Goal: Complete application form

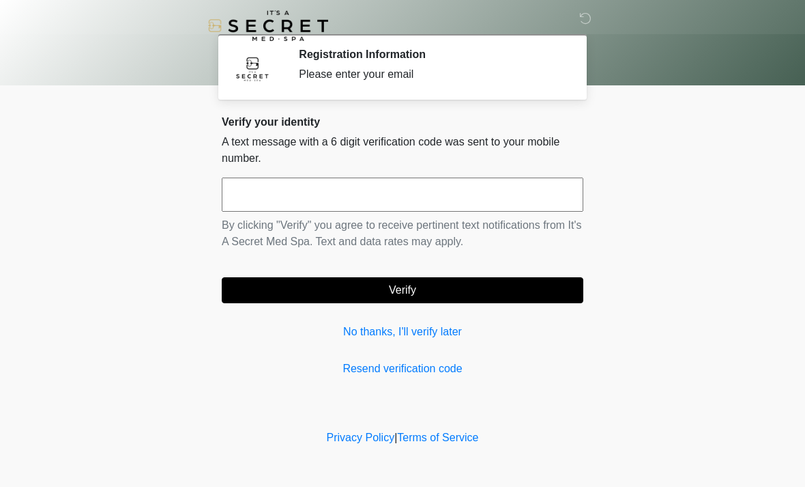
click at [356, 194] on input "text" at bounding box center [403, 194] width 362 height 34
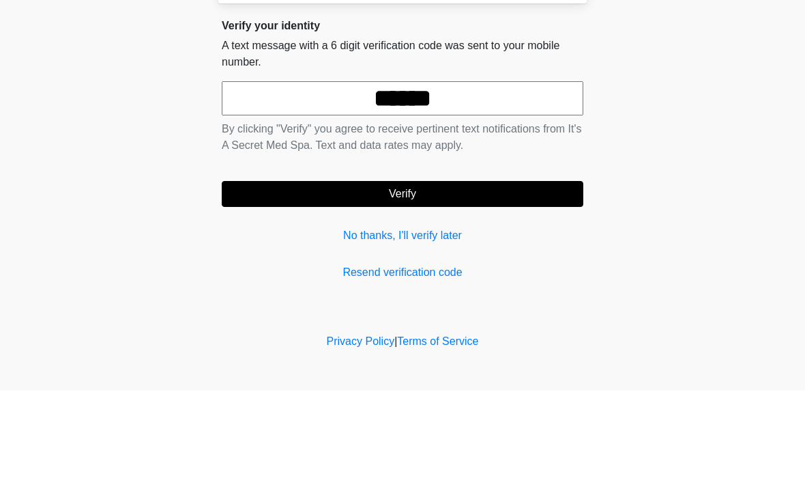
type input "******"
click at [425, 277] on button "Verify" at bounding box center [403, 290] width 362 height 26
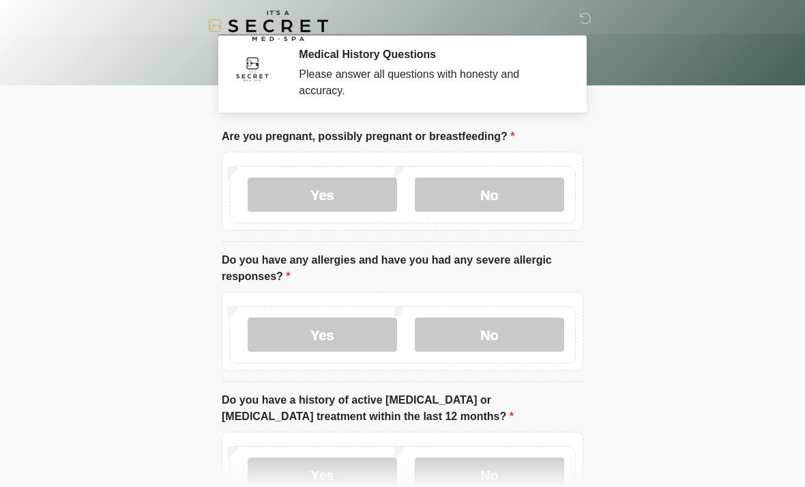
click at [489, 185] on label "No" at bounding box center [489, 194] width 149 height 34
click at [492, 331] on label "No" at bounding box center [489, 334] width 149 height 34
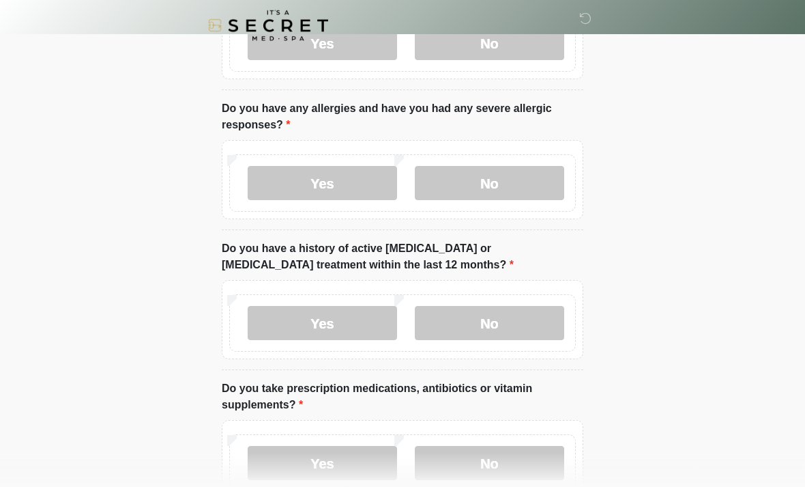
scroll to position [154, 0]
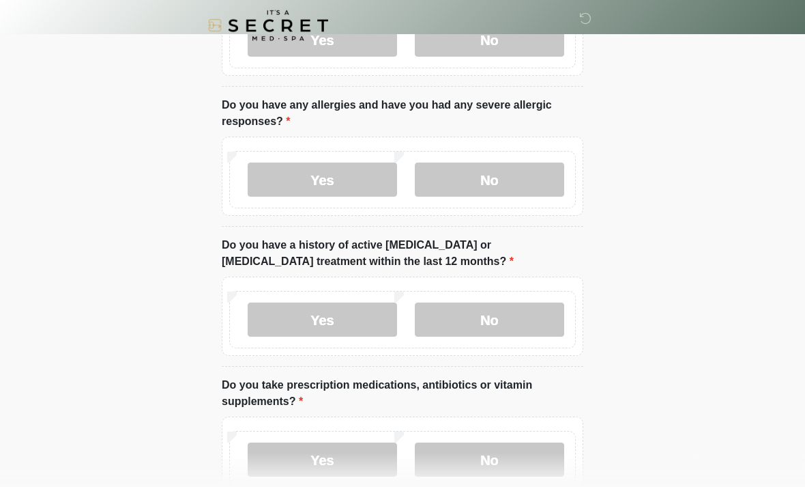
click at [501, 315] on label "No" at bounding box center [489, 320] width 149 height 34
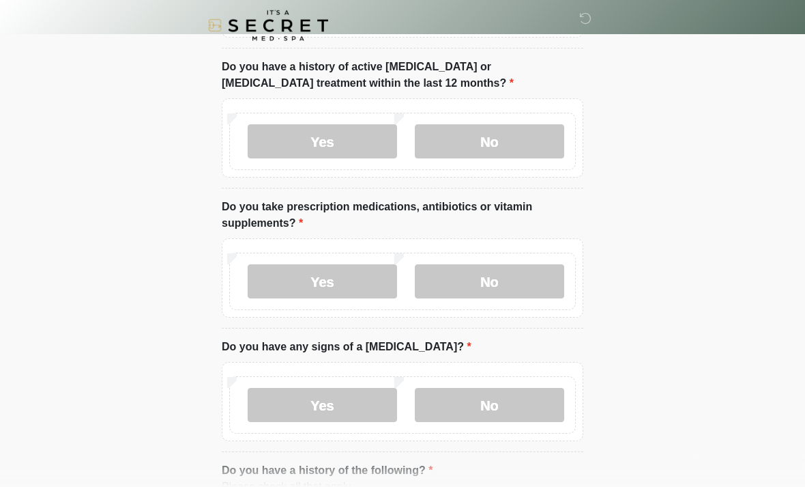
scroll to position [341, 0]
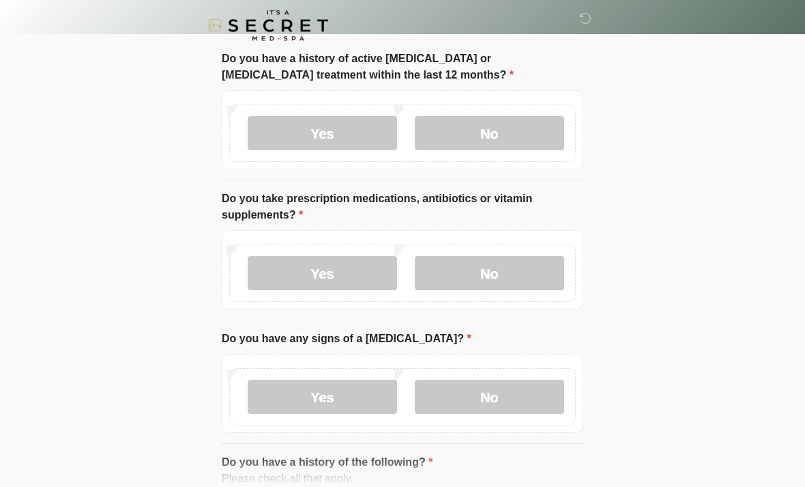
click at [325, 270] on label "Yes" at bounding box center [322, 274] width 149 height 34
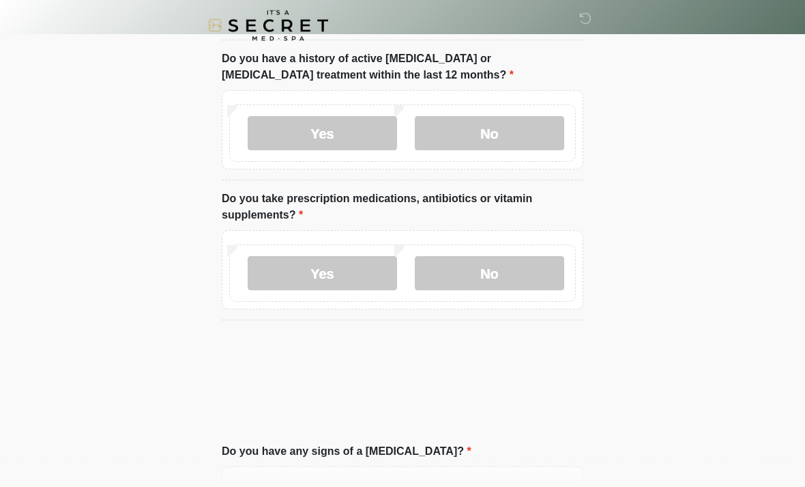
scroll to position [341, 0]
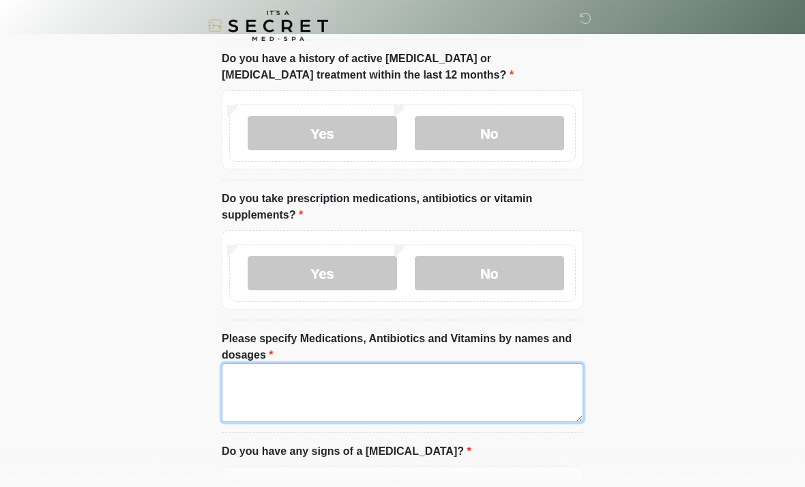
click at [272, 385] on textarea "Please specify Medications, Antibiotics and Vitamins by names and dosages" at bounding box center [403, 392] width 362 height 59
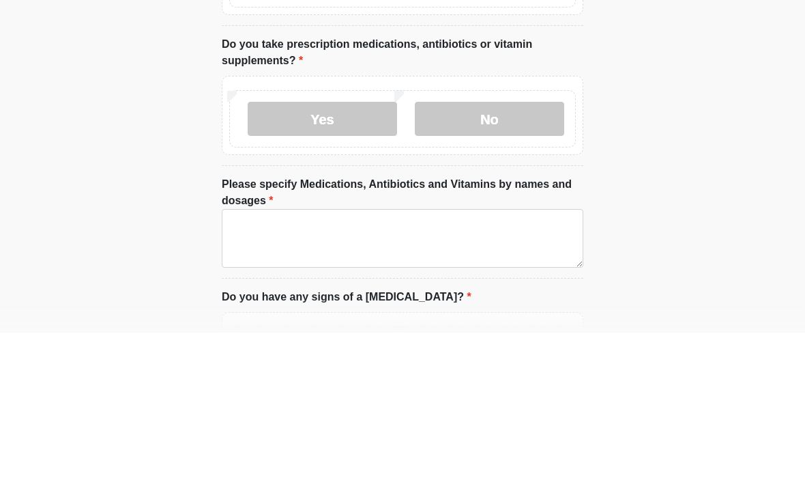
click at [491, 257] on label "No" at bounding box center [489, 274] width 149 height 34
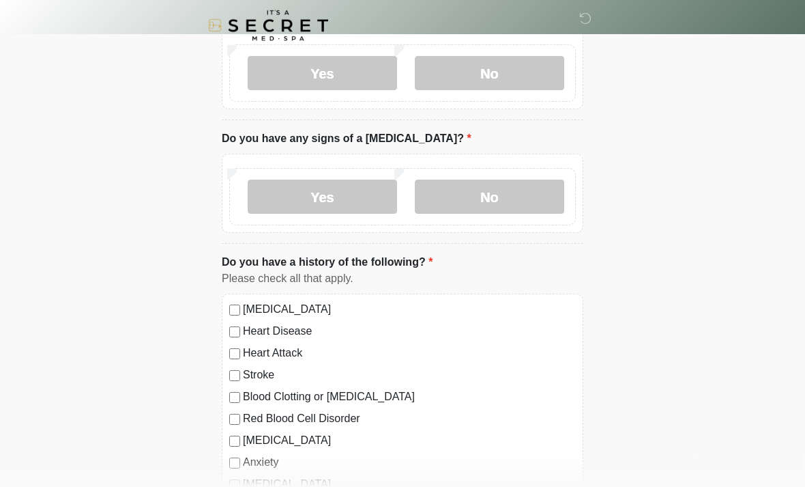
scroll to position [541, 0]
click at [492, 192] on label "No" at bounding box center [489, 196] width 149 height 34
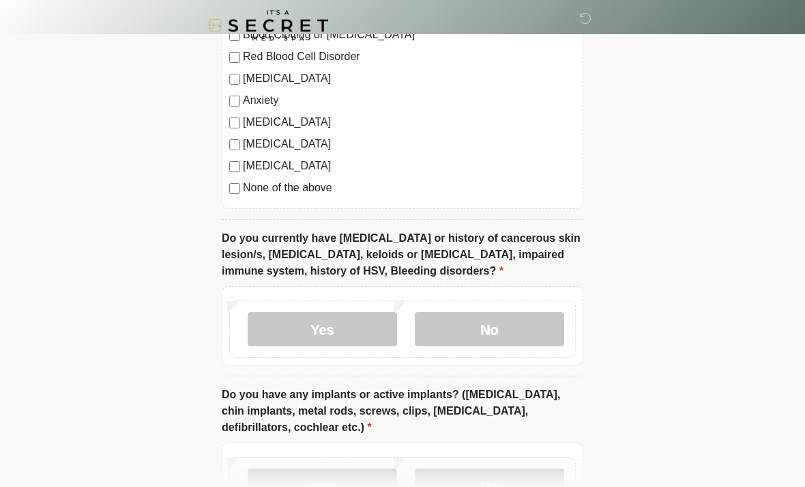
scroll to position [905, 0]
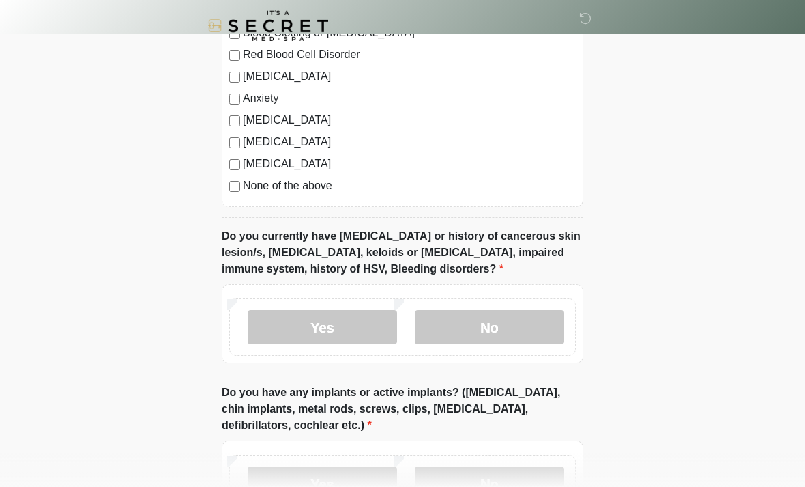
click at [479, 319] on label "No" at bounding box center [489, 327] width 149 height 34
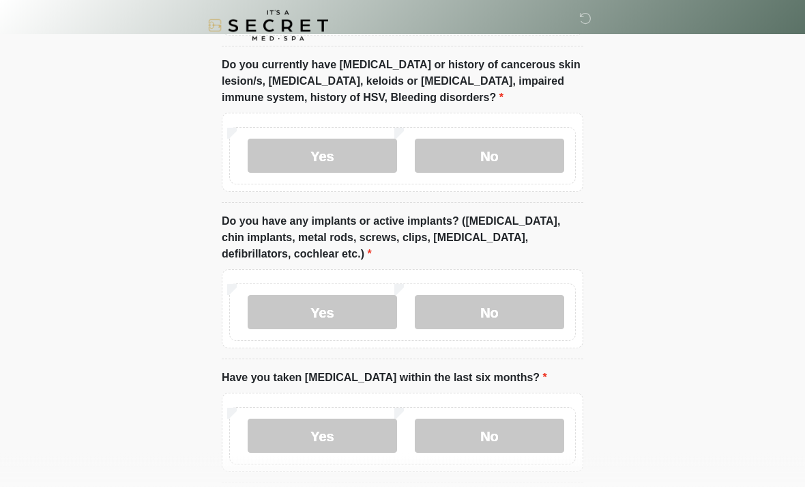
scroll to position [1093, 0]
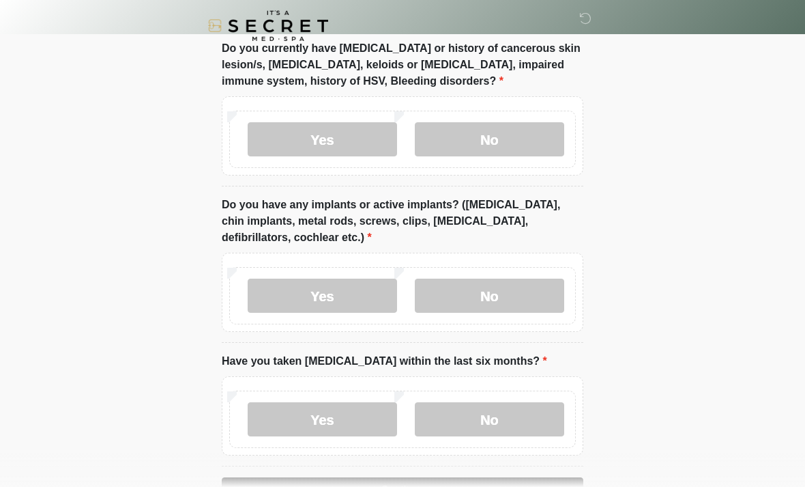
click at [331, 301] on label "Yes" at bounding box center [322, 295] width 149 height 34
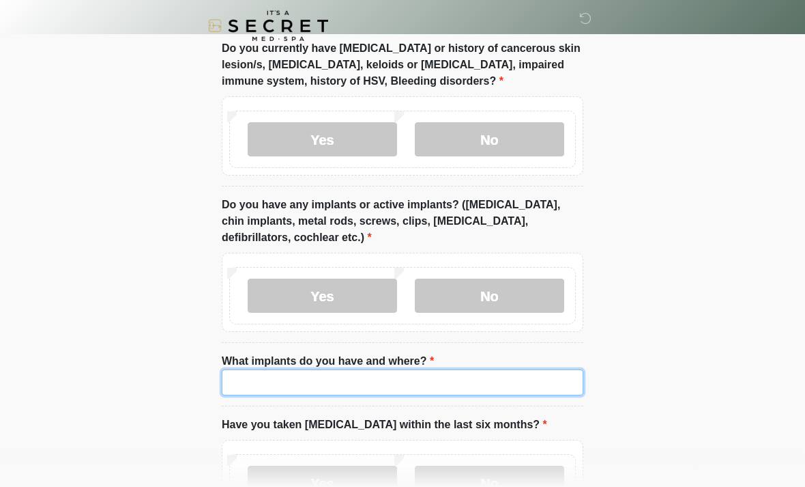
click at [380, 379] on input "What implants do you have and where?" at bounding box center [403, 382] width 362 height 26
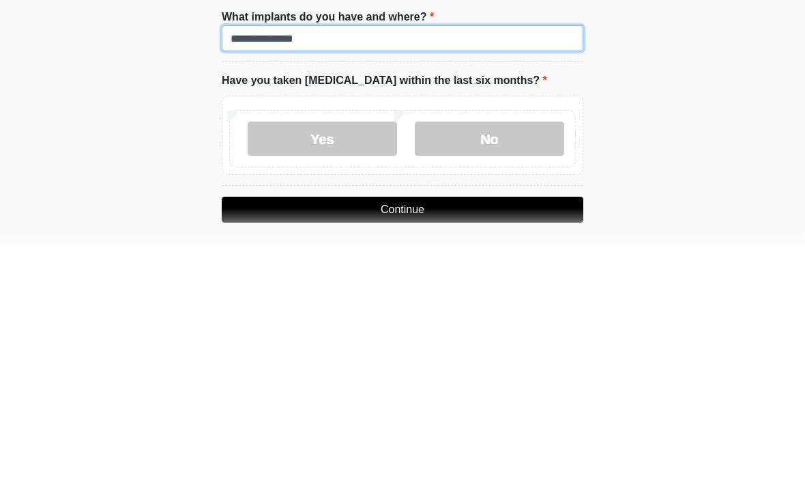
type input "**********"
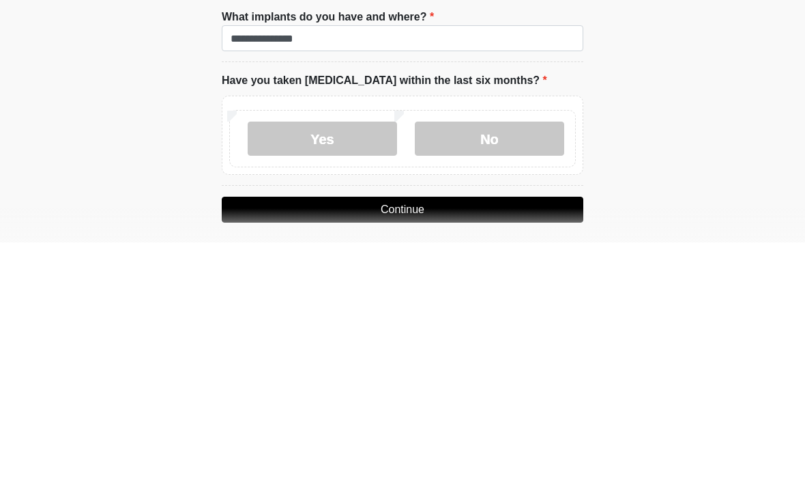
click at [490, 366] on label "No" at bounding box center [489, 383] width 149 height 34
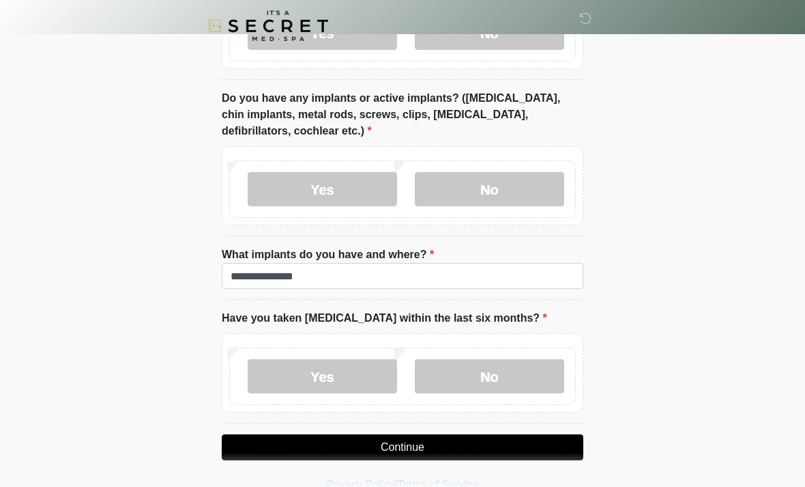
click at [420, 450] on button "Continue" at bounding box center [403, 447] width 362 height 26
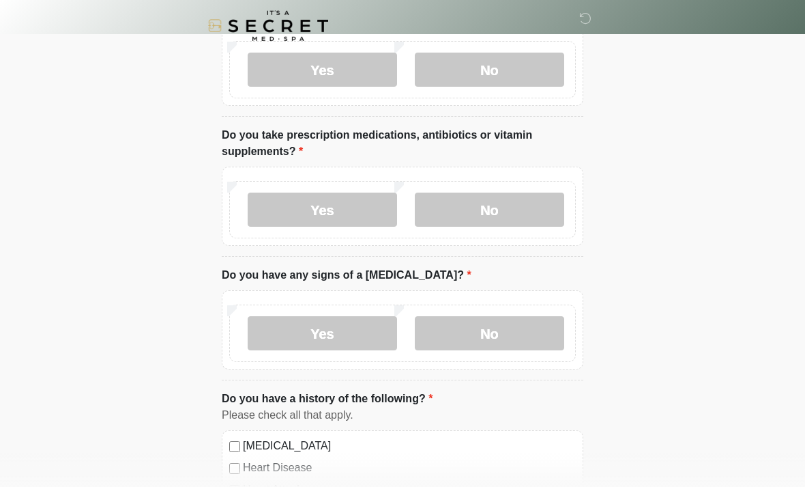
scroll to position [0, 0]
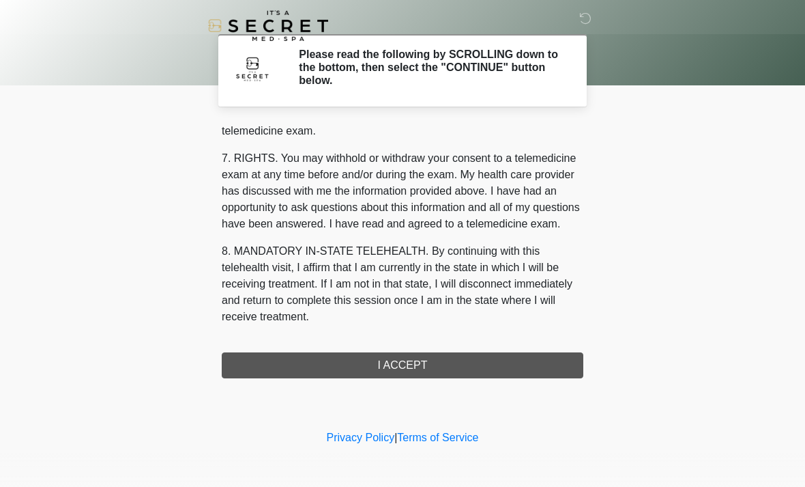
click at [418, 368] on button "I ACCEPT" at bounding box center [403, 365] width 362 height 26
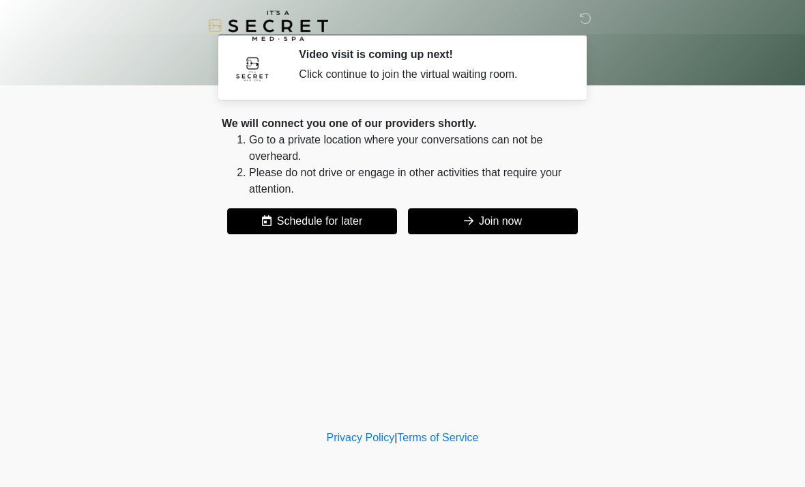
click at [489, 220] on button "Join now" at bounding box center [493, 221] width 170 height 26
